Goal: Communication & Community: Ask a question

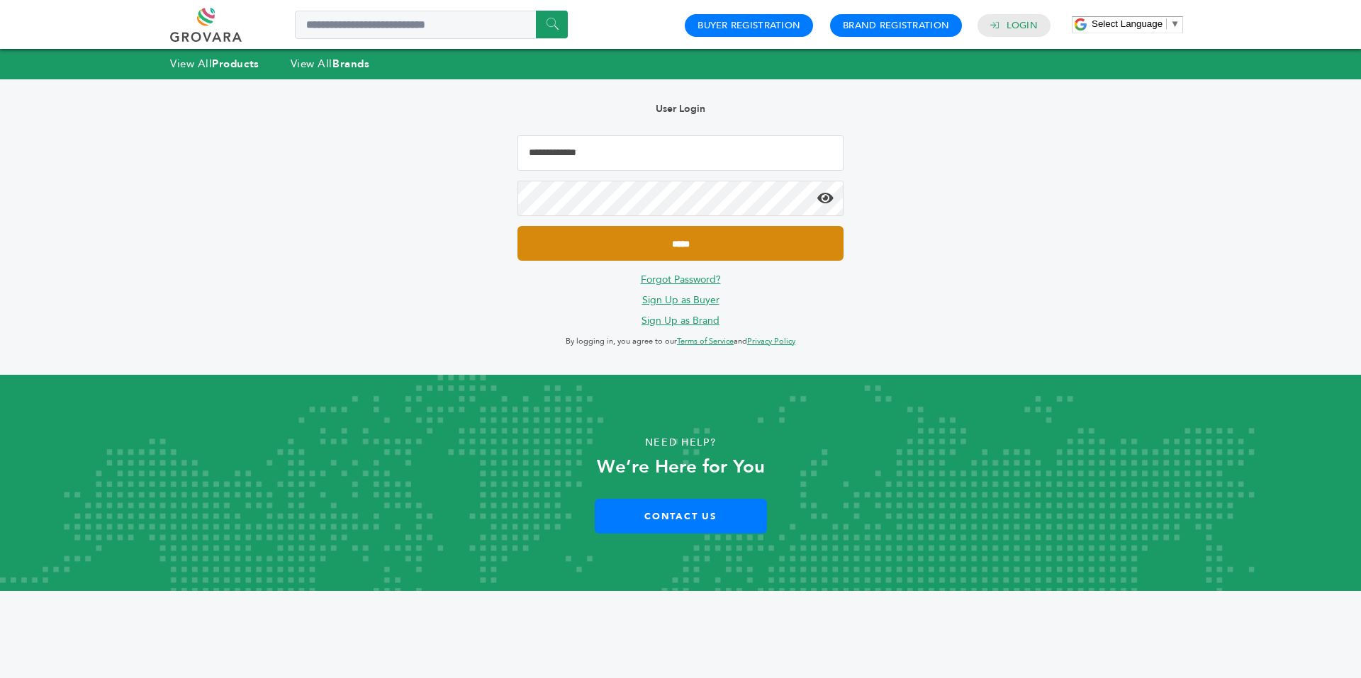
type input "**********"
click at [590, 254] on input "*****" at bounding box center [681, 243] width 326 height 35
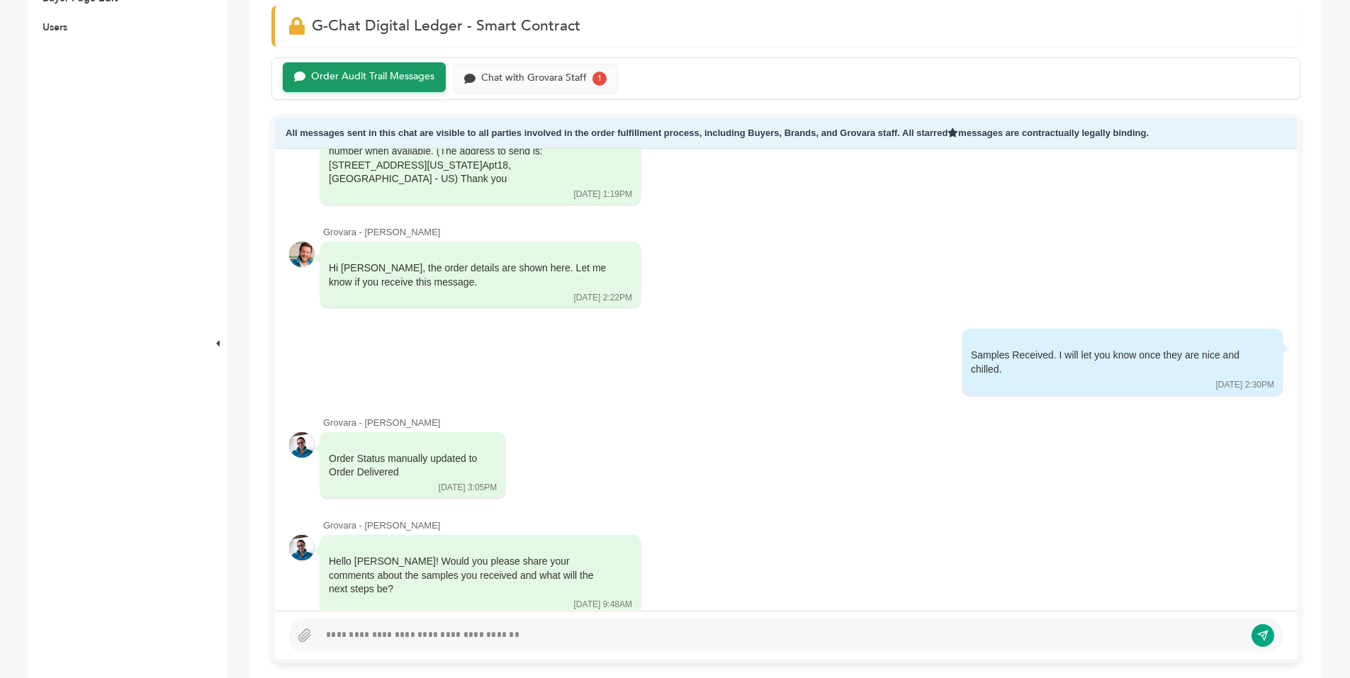
scroll to position [571, 0]
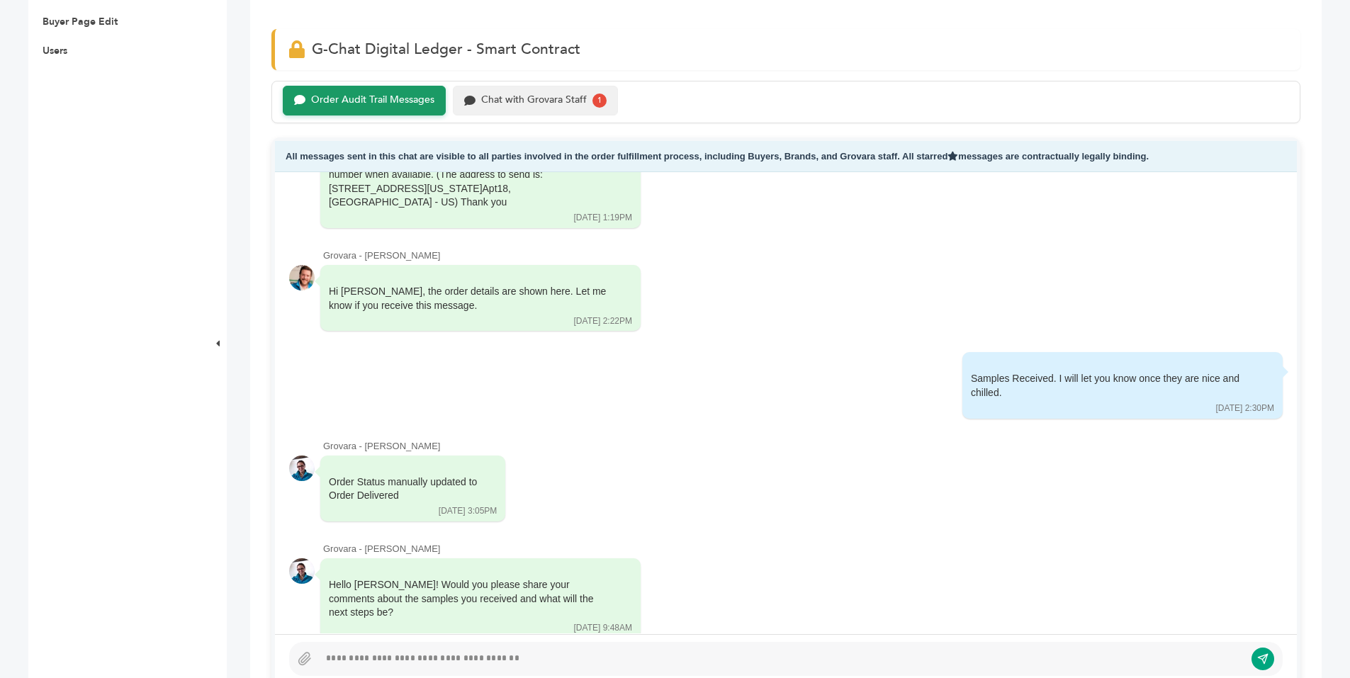
click at [527, 105] on div "Chat with Grovara Staff" at bounding box center [534, 100] width 106 height 12
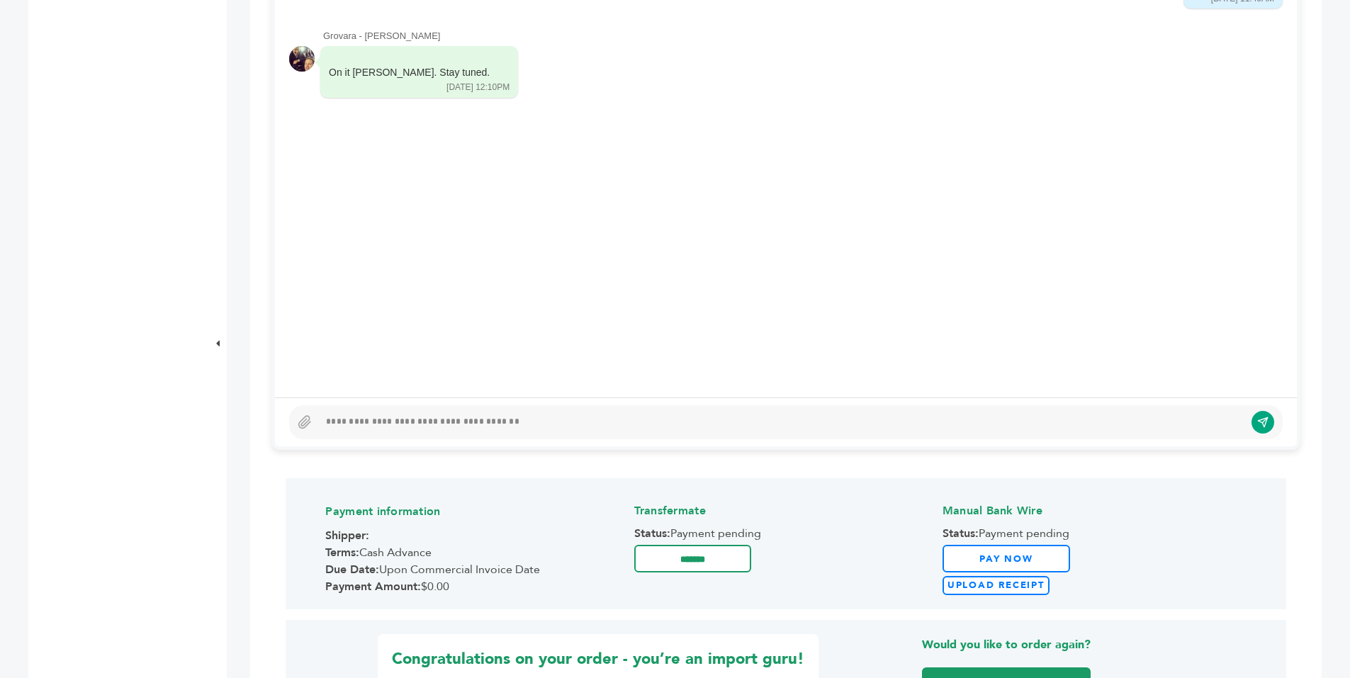
scroll to position [826, 0]
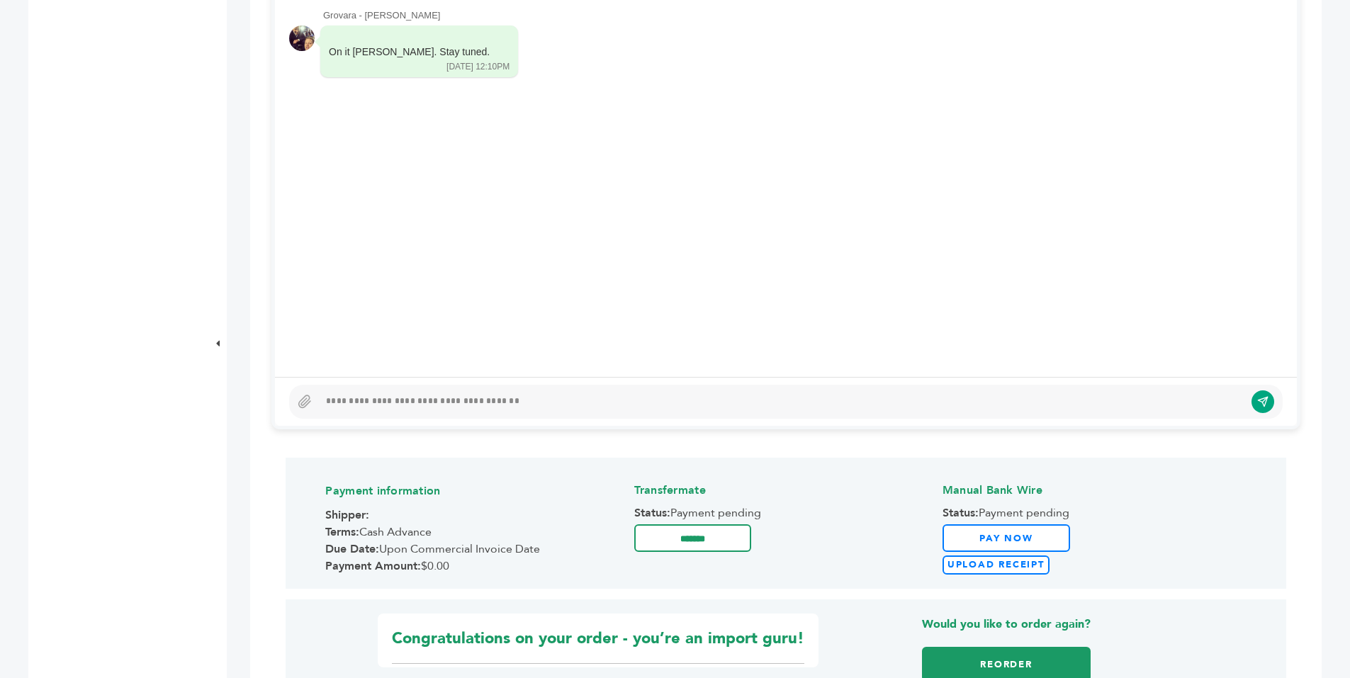
click at [500, 403] on div at bounding box center [782, 401] width 926 height 17
drag, startPoint x: 506, startPoint y: 385, endPoint x: 503, endPoint y: 352, distance: 33.5
click at [503, 352] on div "NO Response 08/28/25 11:40AM Read by:" at bounding box center [786, 170] width 1022 height 511
click at [447, 402] on div at bounding box center [782, 401] width 926 height 17
click at [1246, 400] on button "submit" at bounding box center [1253, 402] width 24 height 24
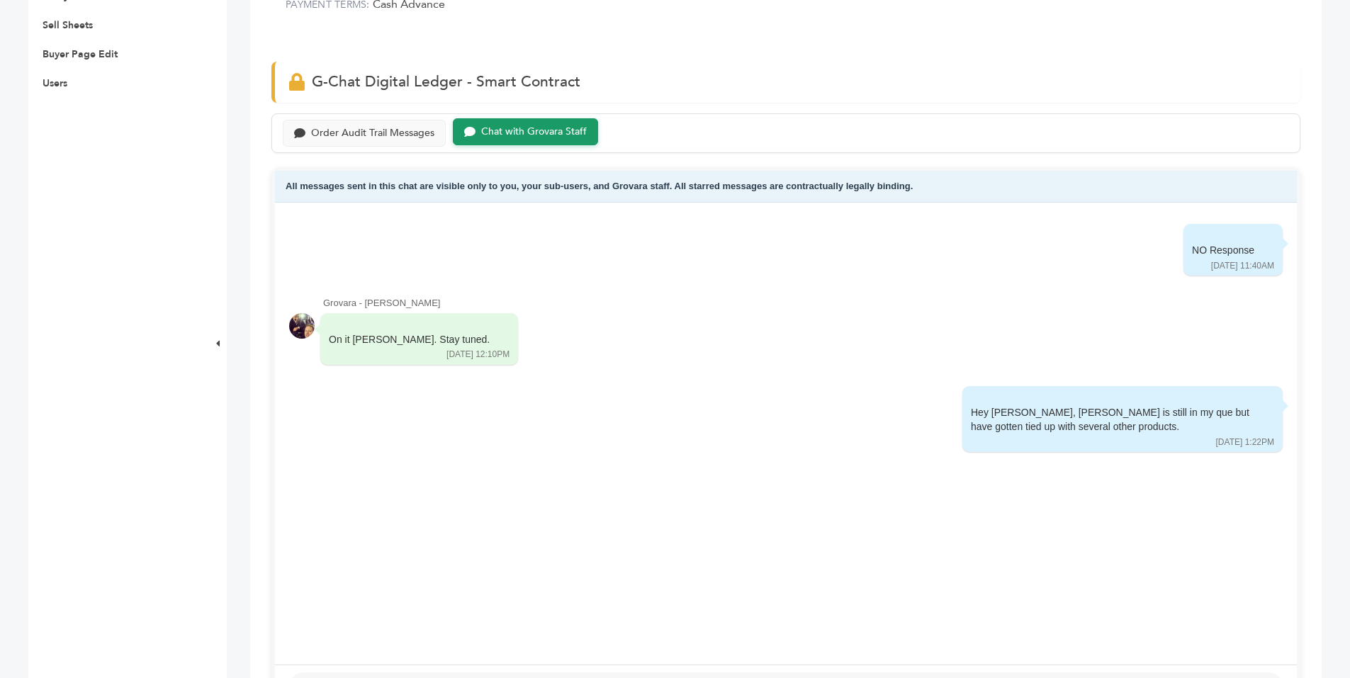
scroll to position [523, 0]
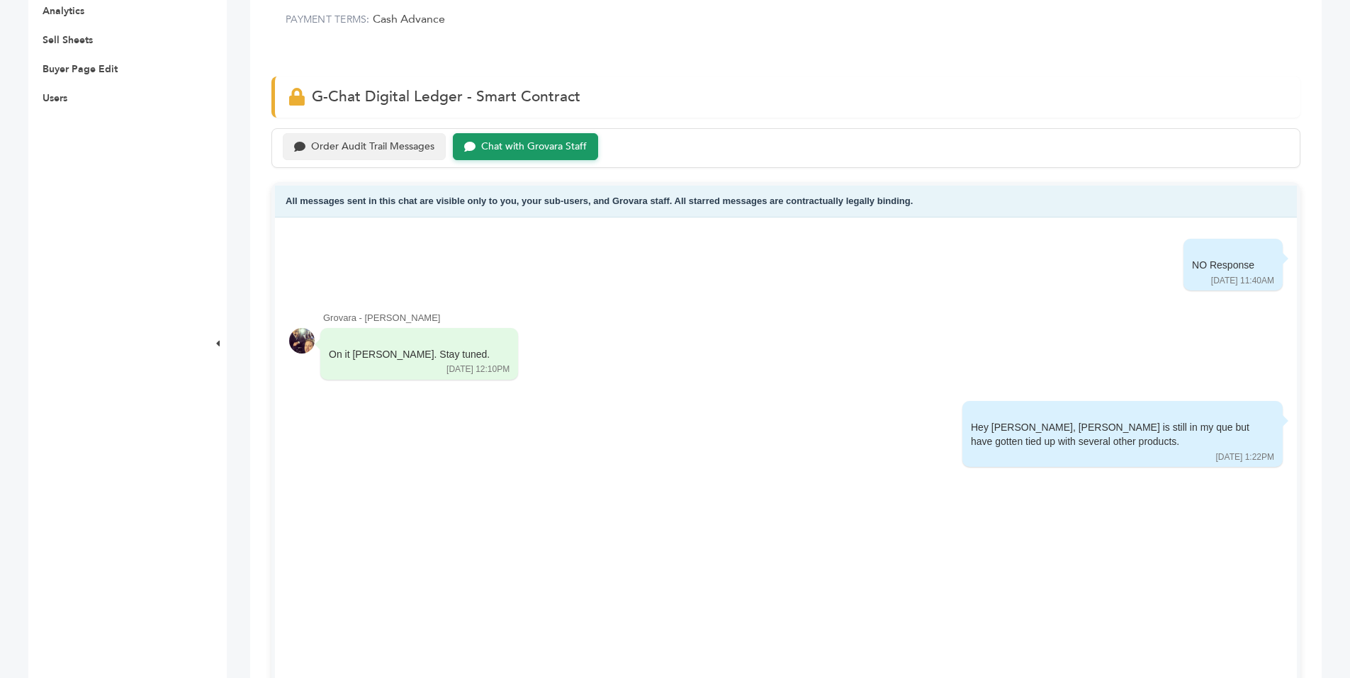
click at [391, 151] on div "Order Audit Trail Messages" at bounding box center [372, 147] width 123 height 12
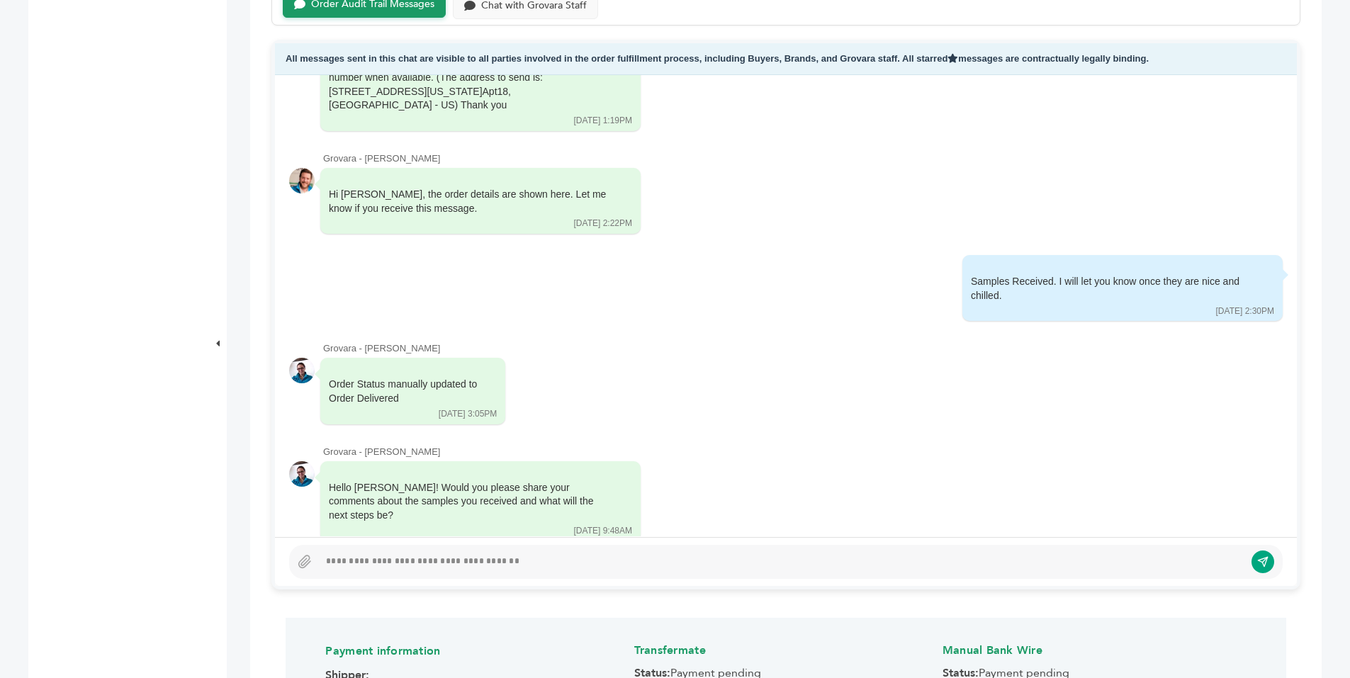
scroll to position [823, 0]
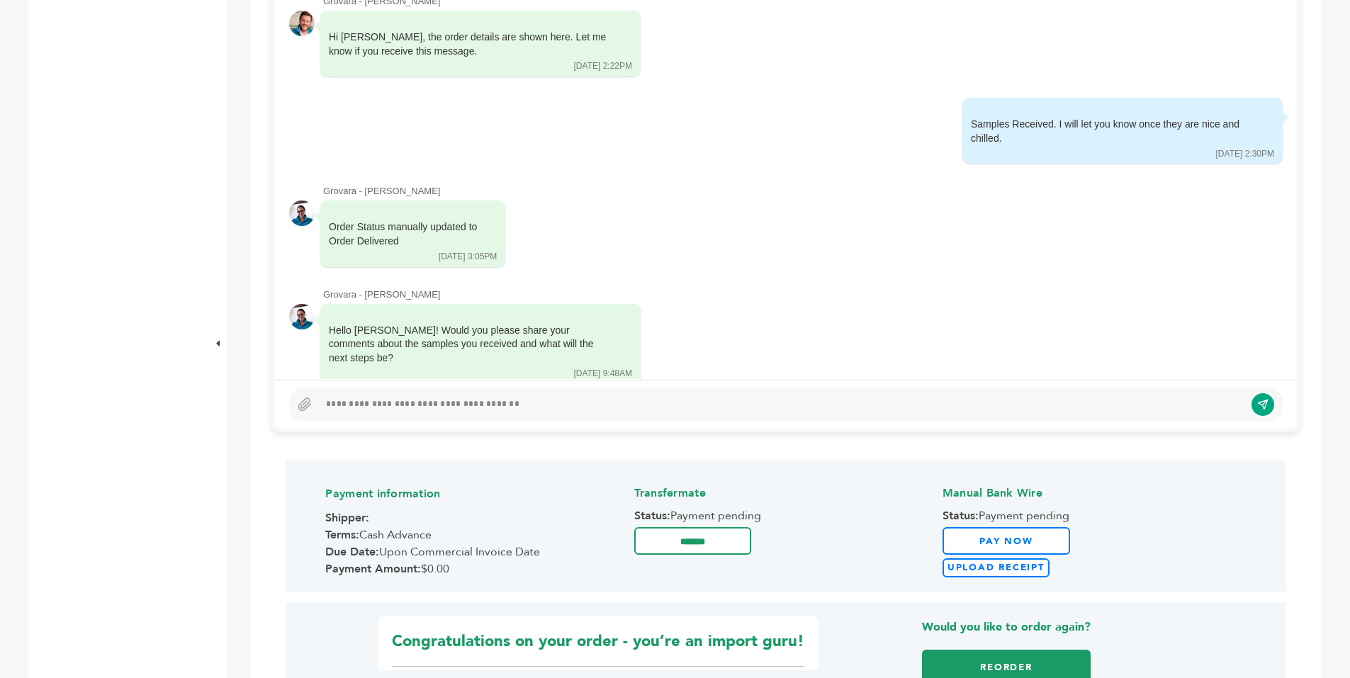
click at [513, 392] on div at bounding box center [786, 405] width 994 height 34
click at [530, 393] on div at bounding box center [786, 405] width 994 height 34
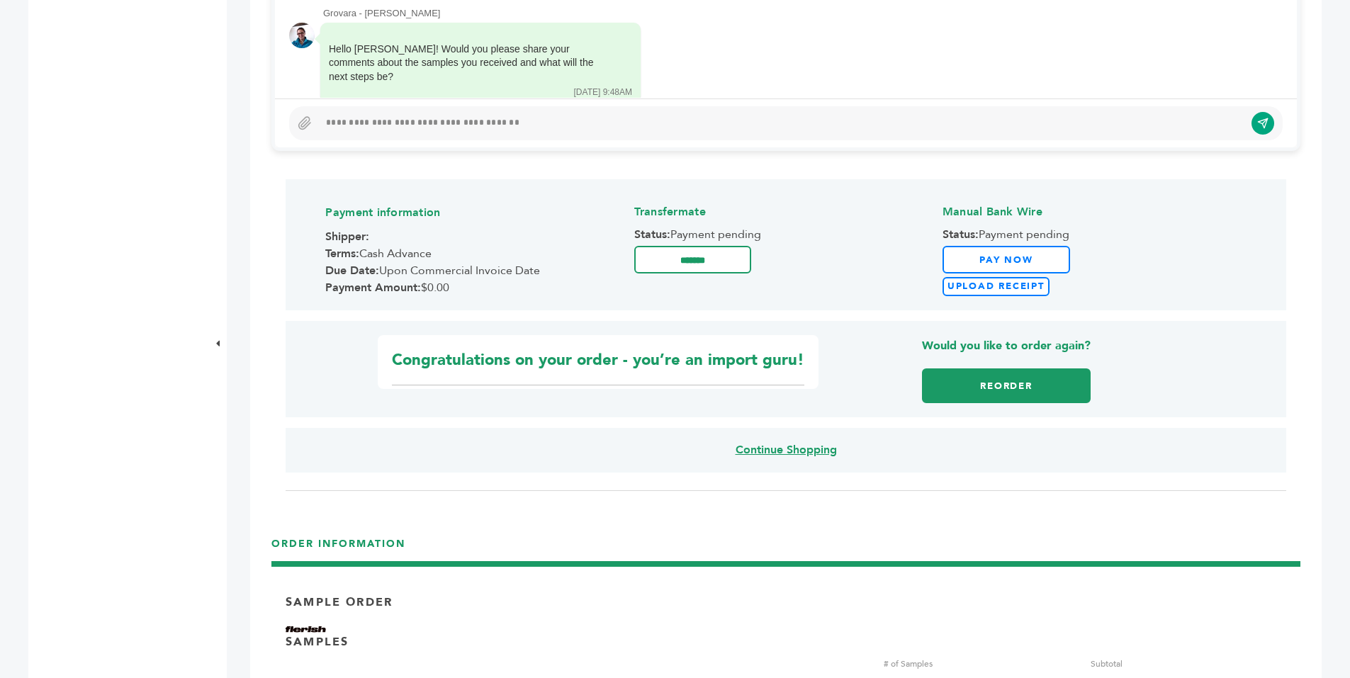
scroll to position [977, 0]
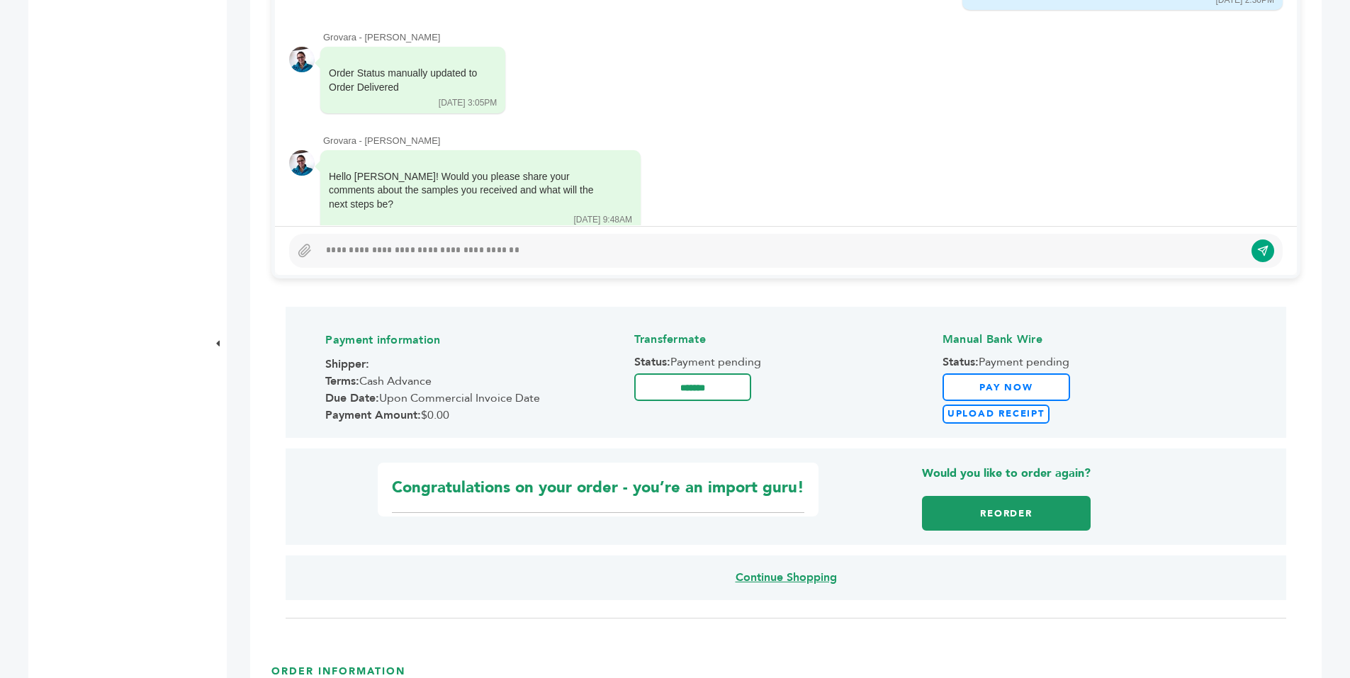
click at [486, 247] on div at bounding box center [782, 250] width 926 height 17
click at [1243, 251] on button "submit" at bounding box center [1253, 251] width 24 height 24
